Goal: Task Accomplishment & Management: Use online tool/utility

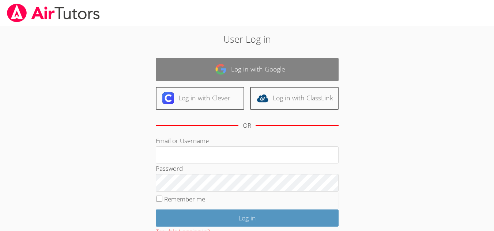
click at [198, 74] on link "Log in with Google" at bounding box center [247, 69] width 183 height 23
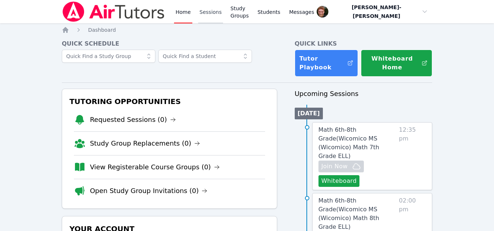
click at [210, 9] on link "Sessions" at bounding box center [210, 11] width 25 height 23
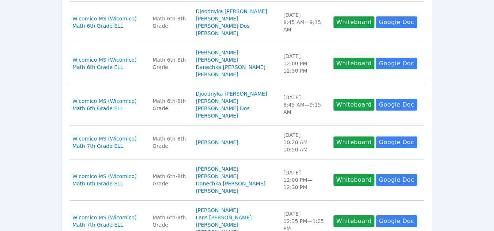
scroll to position [264, 0]
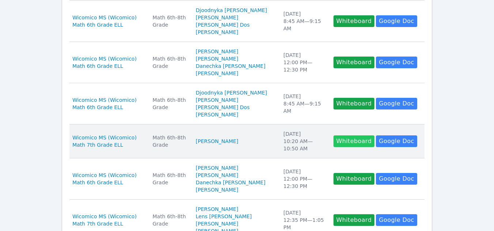
click at [333, 141] on button "Whiteboard" at bounding box center [353, 142] width 41 height 12
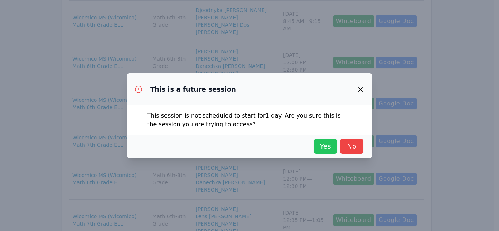
click at [324, 143] on span "Yes" at bounding box center [326, 146] width 16 height 10
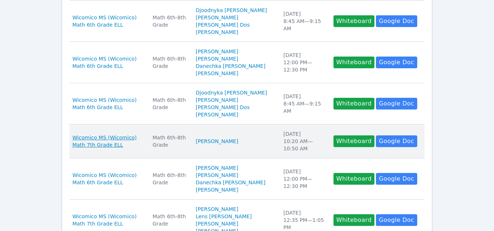
click at [137, 143] on span "Wicomico MS (Wicomico) Math 7th Grade ELL" at bounding box center [107, 141] width 71 height 15
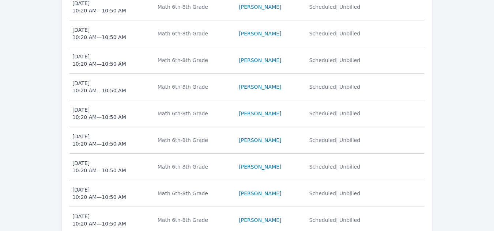
scroll to position [479, 0]
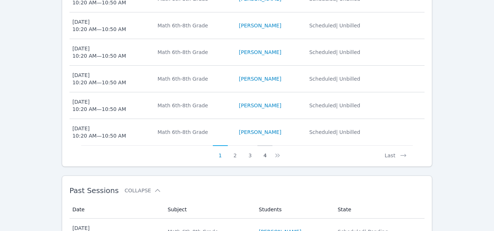
click at [264, 145] on button "4" at bounding box center [264, 152] width 15 height 14
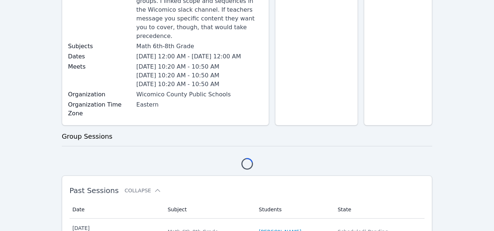
scroll to position [425, 0]
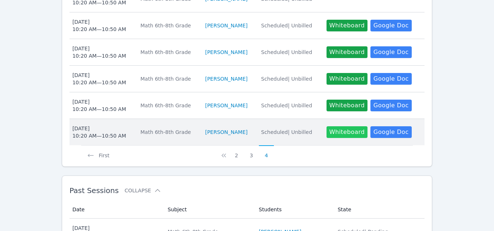
click at [328, 126] on button "Whiteboard" at bounding box center [346, 132] width 41 height 12
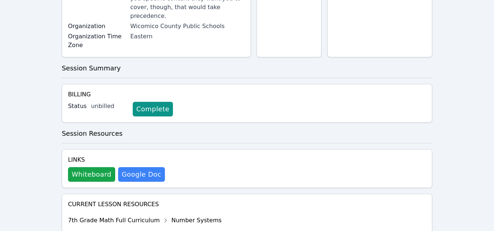
scroll to position [193, 0]
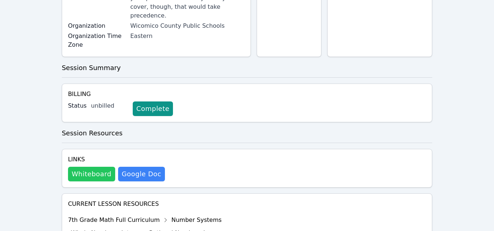
click at [78, 167] on button "Whiteboard" at bounding box center [91, 174] width 47 height 15
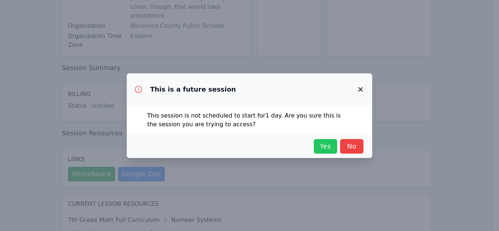
click at [324, 148] on span "Yes" at bounding box center [326, 146] width 16 height 10
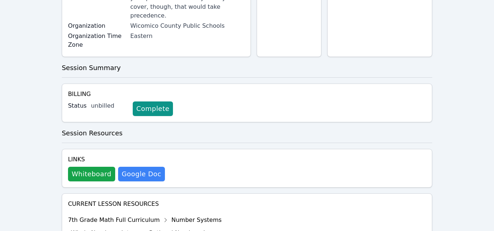
scroll to position [0, 0]
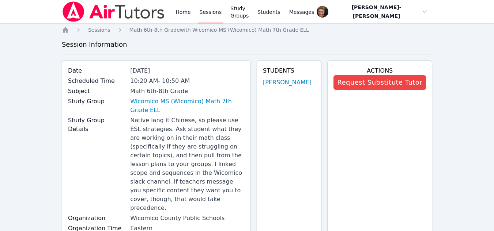
click at [203, 8] on link "Sessions" at bounding box center [210, 11] width 25 height 23
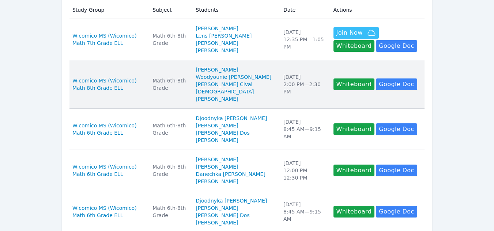
scroll to position [159, 0]
